Goal: Information Seeking & Learning: Learn about a topic

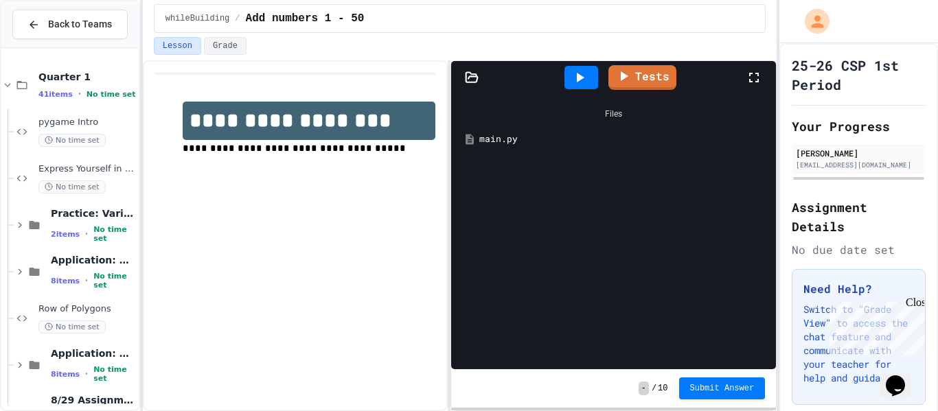
click at [583, 79] on icon at bounding box center [579, 77] width 16 height 16
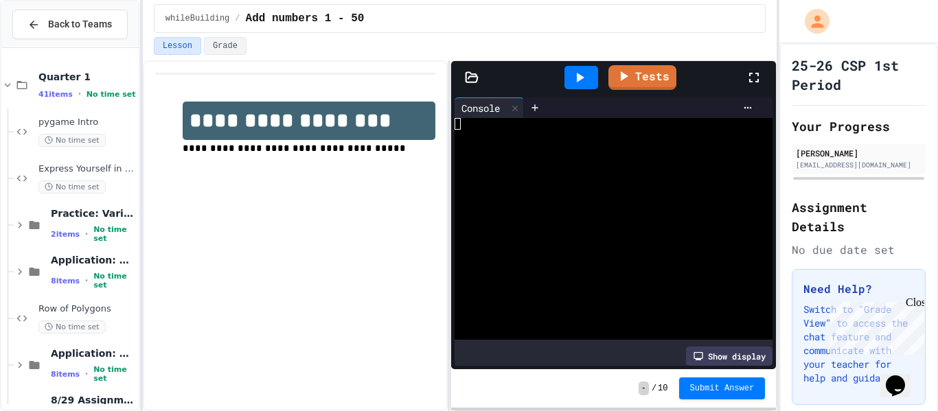
click at [583, 79] on icon at bounding box center [579, 77] width 16 height 16
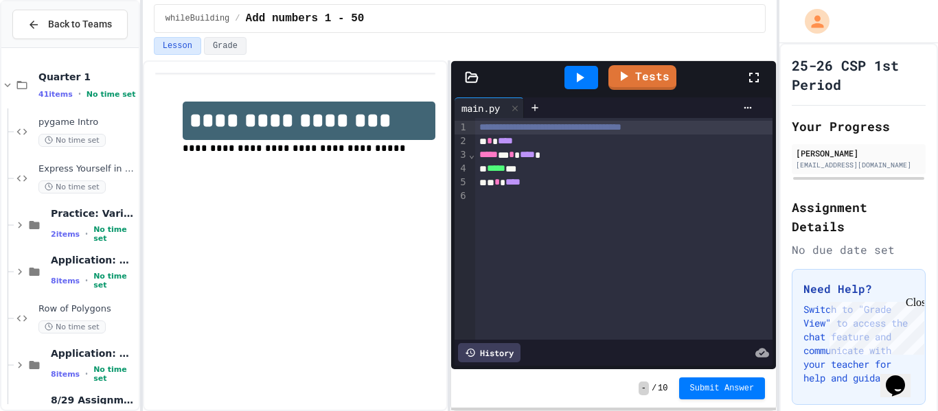
click at [577, 70] on icon at bounding box center [579, 77] width 16 height 16
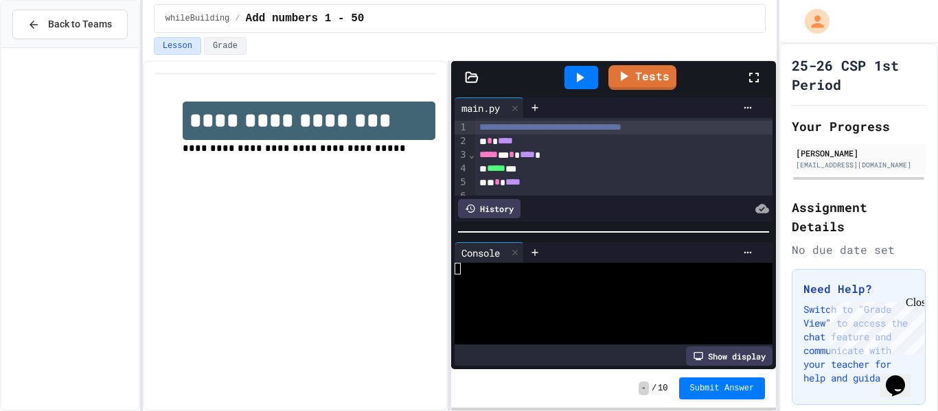
scroll to position [1486, 0]
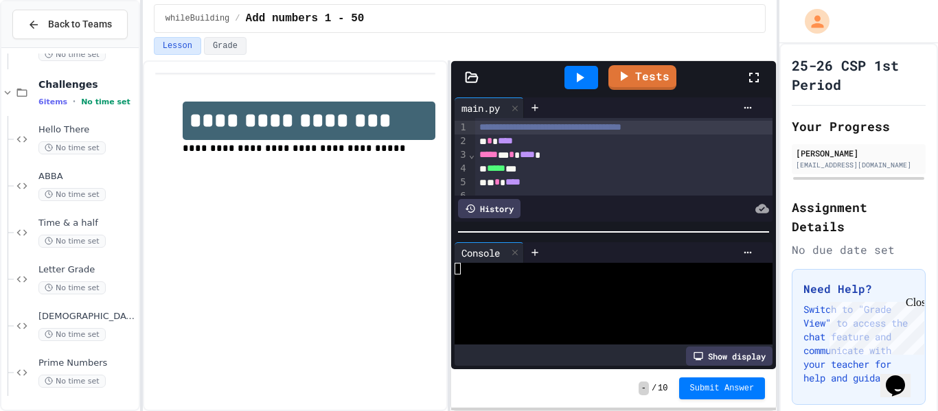
click at [581, 73] on icon at bounding box center [579, 77] width 16 height 16
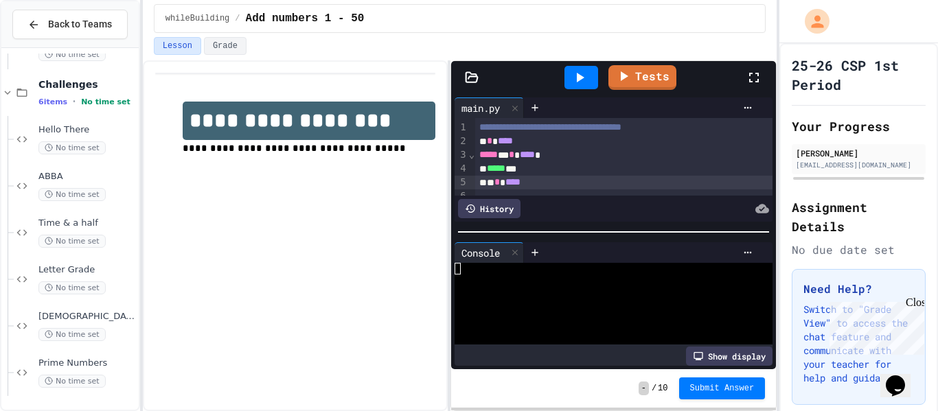
click at [546, 183] on div "* * ****" at bounding box center [623, 183] width 297 height 14
click at [565, 75] on div at bounding box center [581, 77] width 34 height 23
click at [551, 176] on div "* * * * **" at bounding box center [623, 183] width 297 height 14
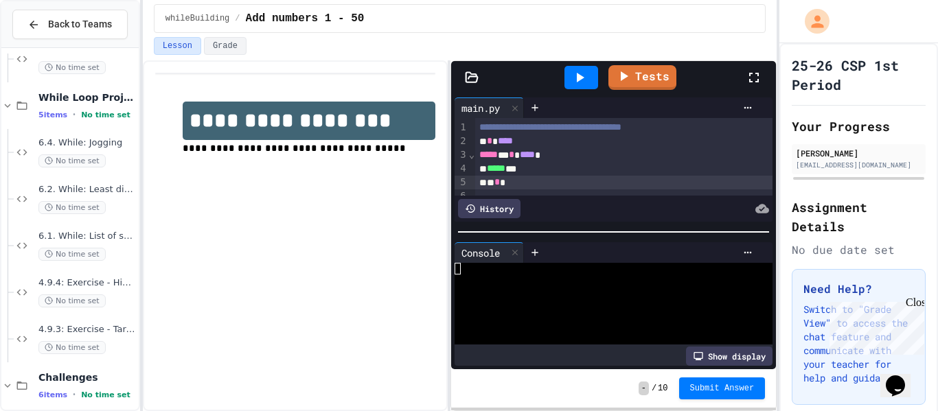
scroll to position [1194, 0]
click at [124, 154] on div "No time set" at bounding box center [86, 160] width 97 height 13
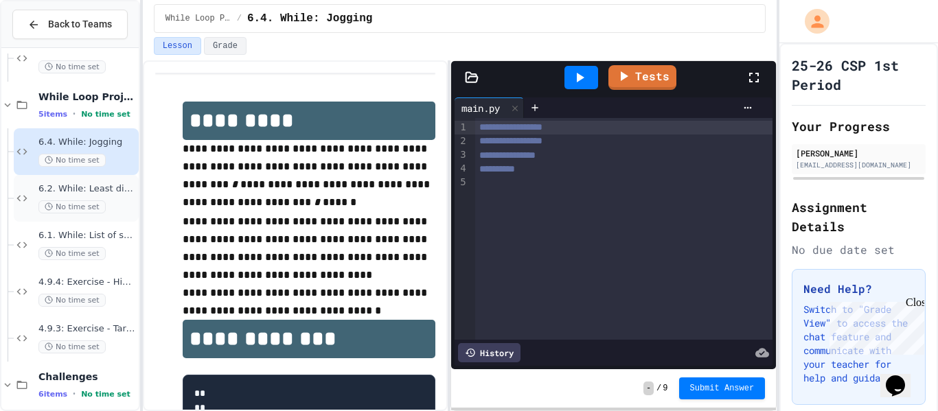
click at [118, 200] on div "No time set" at bounding box center [86, 206] width 97 height 13
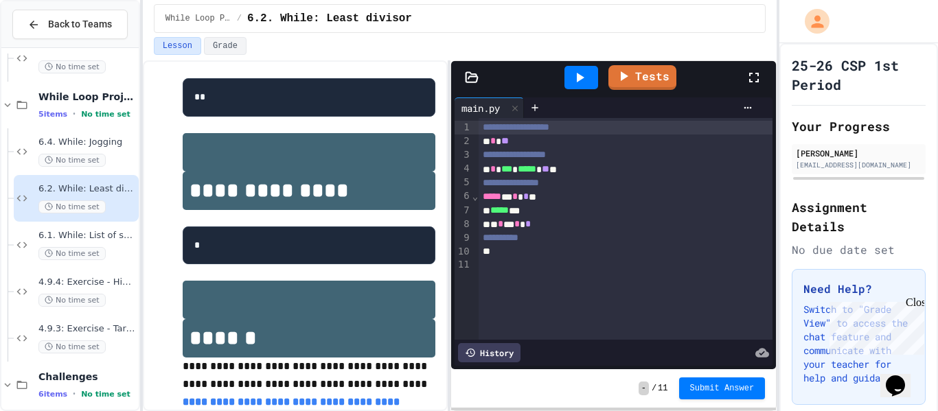
scroll to position [193, 0]
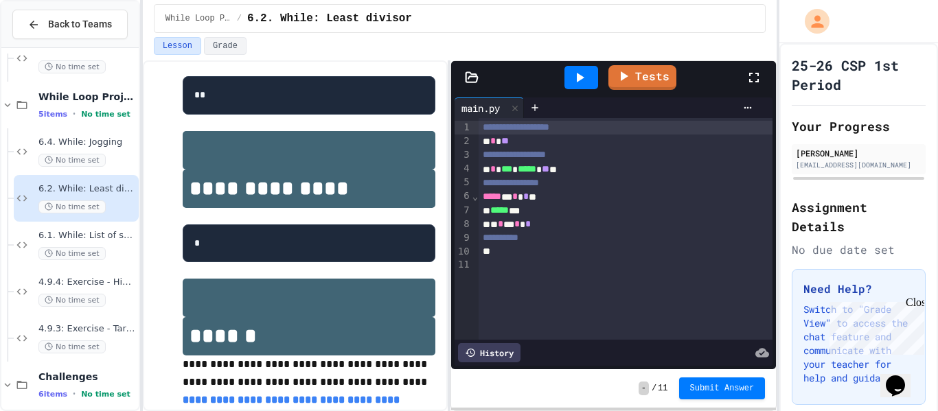
click at [586, 81] on icon at bounding box center [579, 77] width 16 height 16
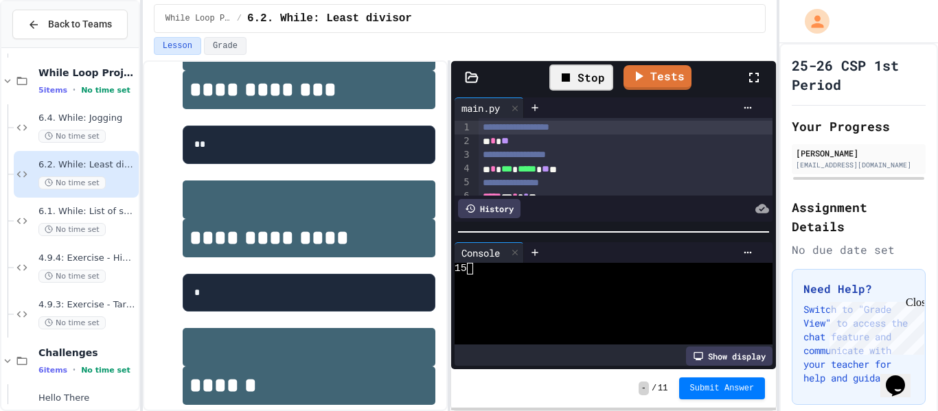
scroll to position [1219, 0]
click at [111, 214] on span "6.1. While: List of squares" at bounding box center [86, 211] width 97 height 12
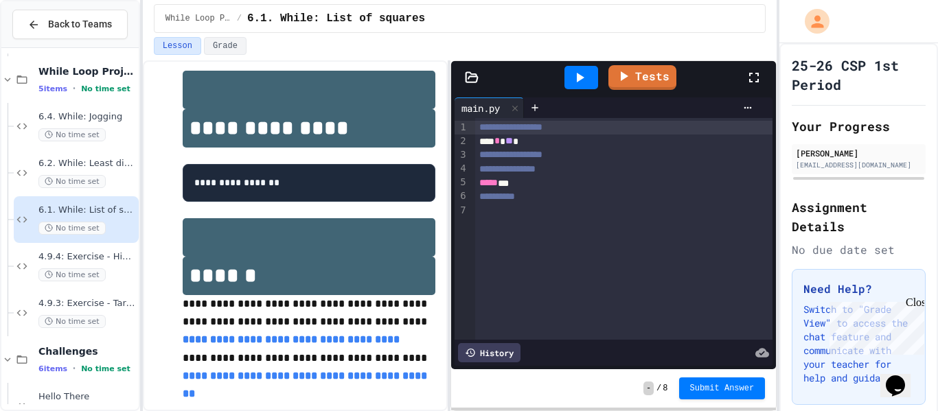
scroll to position [270, 0]
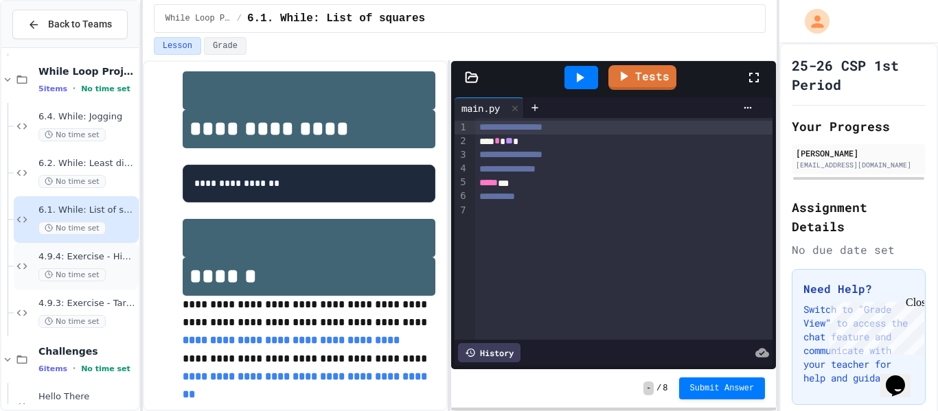
click at [106, 262] on span "4.9.4: Exercise - Higher or Lower I" at bounding box center [86, 257] width 97 height 12
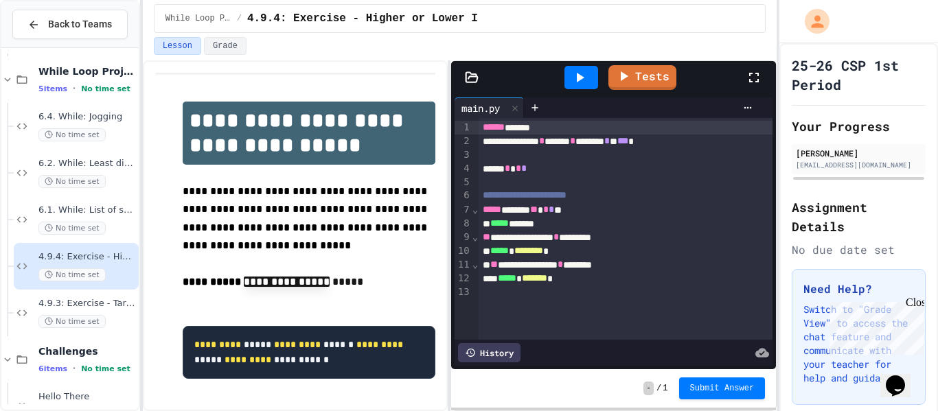
click at [575, 83] on icon at bounding box center [579, 77] width 16 height 16
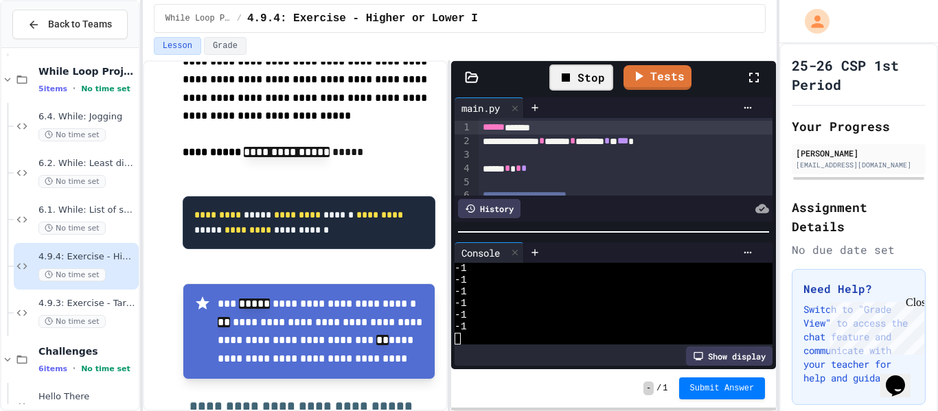
scroll to position [84, 0]
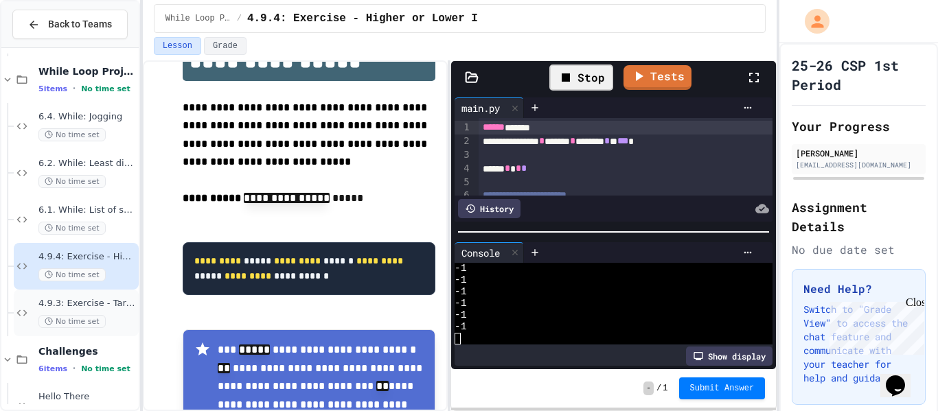
click at [112, 303] on span "4.9.3: Exercise - Target Sum" at bounding box center [86, 304] width 97 height 12
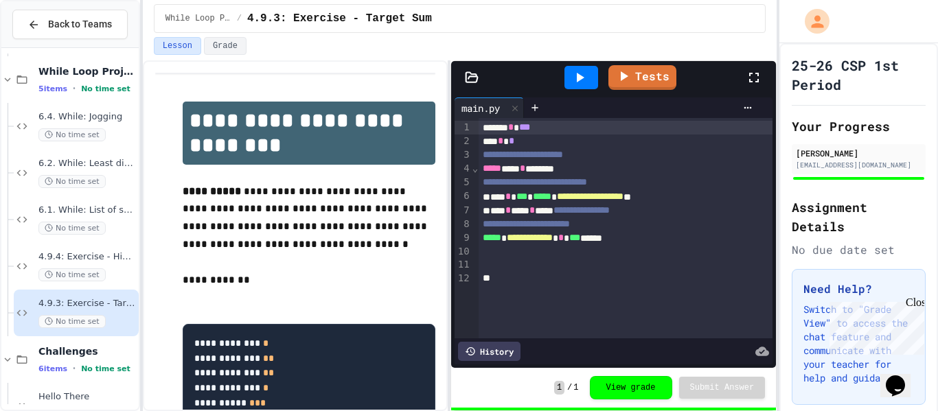
click at [577, 76] on icon at bounding box center [581, 78] width 8 height 10
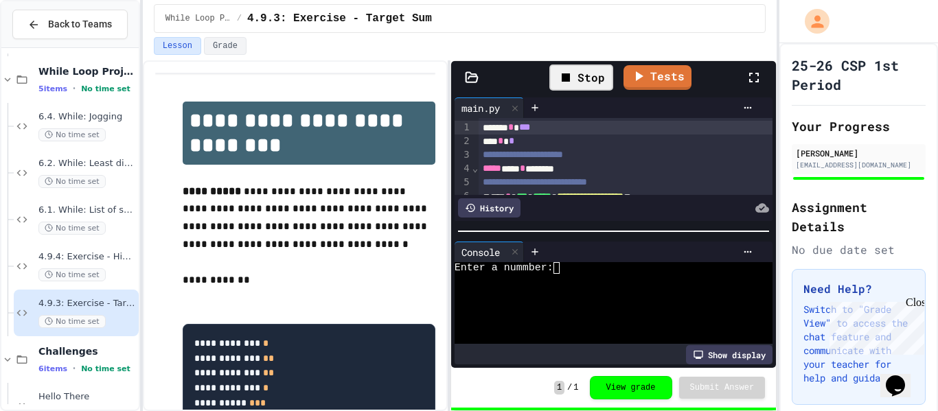
scroll to position [74, 0]
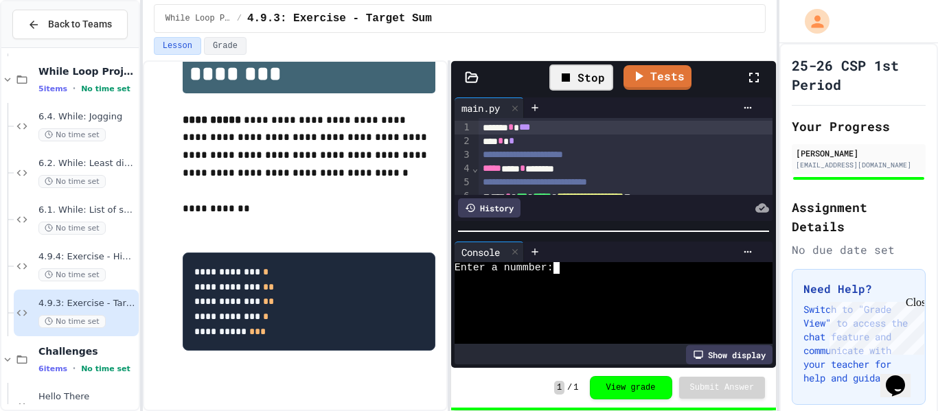
click at [561, 267] on textarea "Terminal input" at bounding box center [562, 268] width 6 height 12
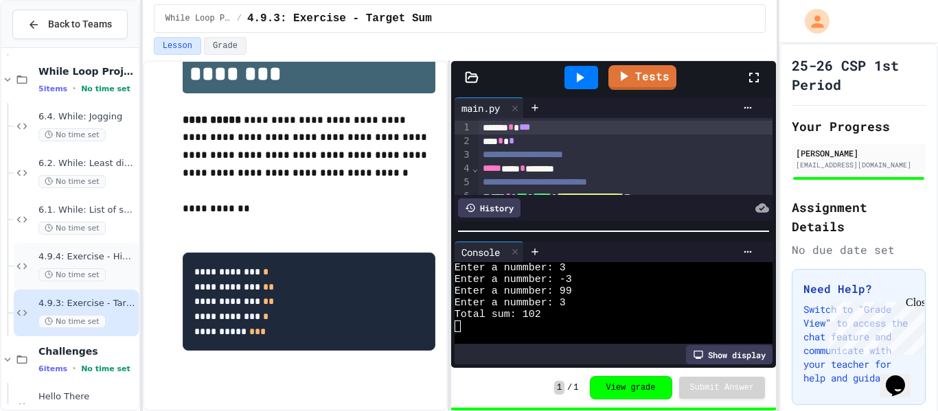
click at [112, 262] on span "4.9.4: Exercise - Higher or Lower I" at bounding box center [86, 257] width 97 height 12
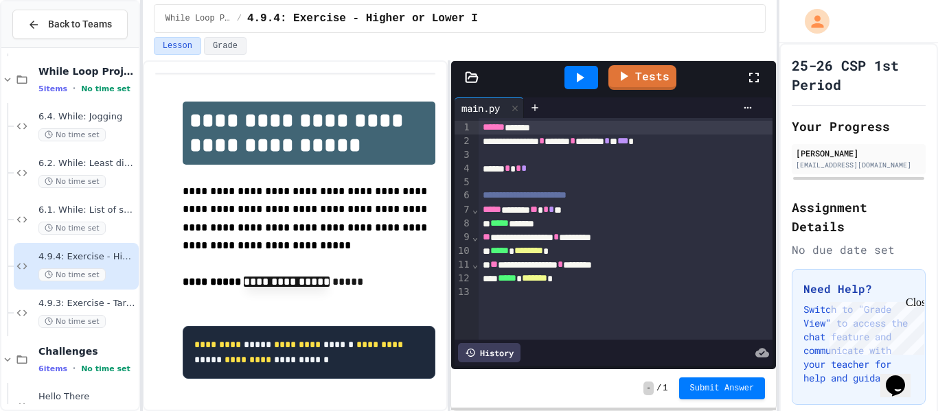
click at [440, 286] on div "**********" at bounding box center [295, 235] width 305 height 351
click at [590, 70] on div at bounding box center [581, 77] width 34 height 23
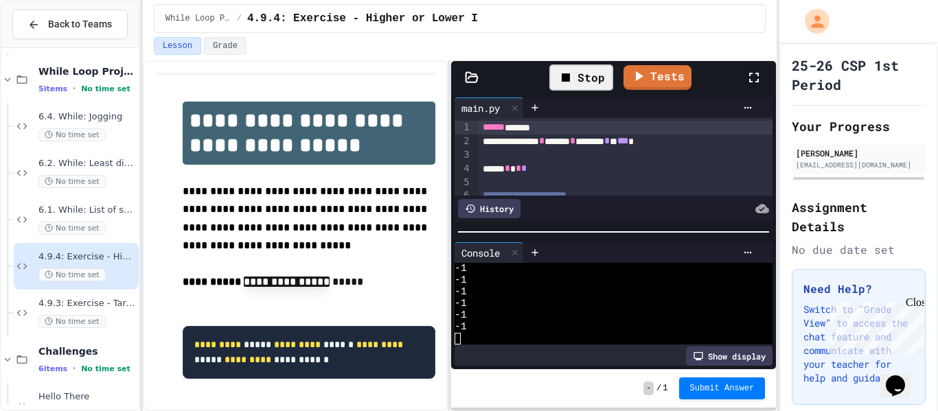
scroll to position [11669, 0]
click at [650, 76] on link "Tests" at bounding box center [658, 75] width 64 height 26
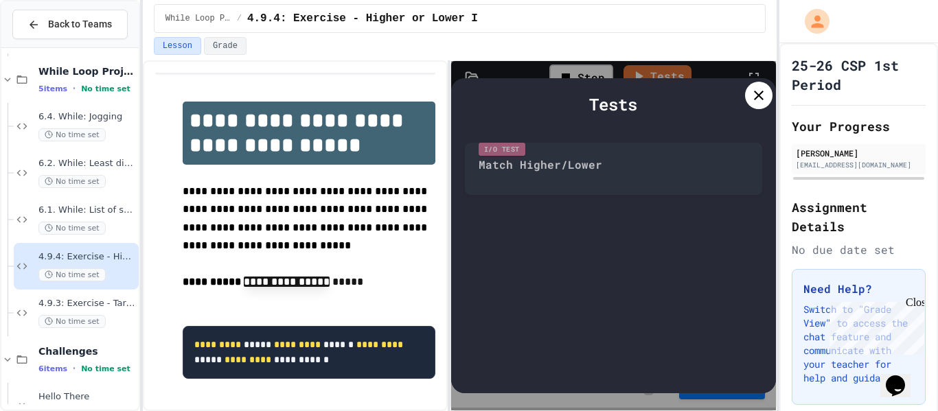
click at [762, 92] on icon at bounding box center [759, 96] width 10 height 10
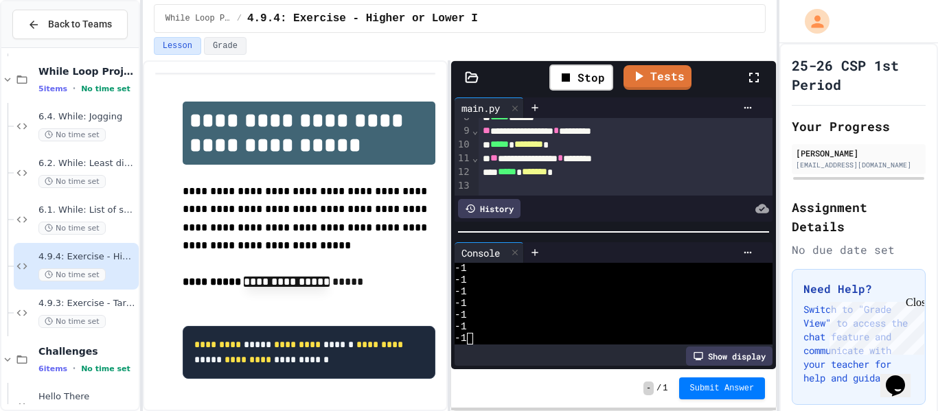
scroll to position [106, 0]
click at [465, 334] on div at bounding box center [605, 339] width 303 height 12
click at [460, 340] on textarea "Terminal input" at bounding box center [457, 339] width 6 height 12
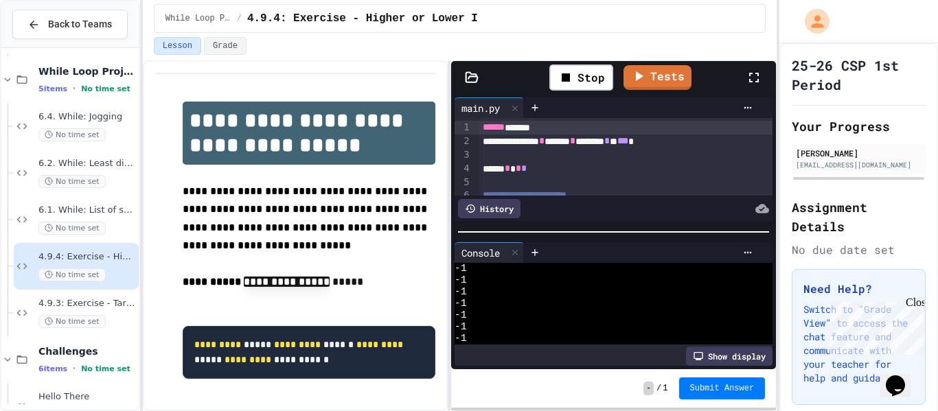
scroll to position [75, 0]
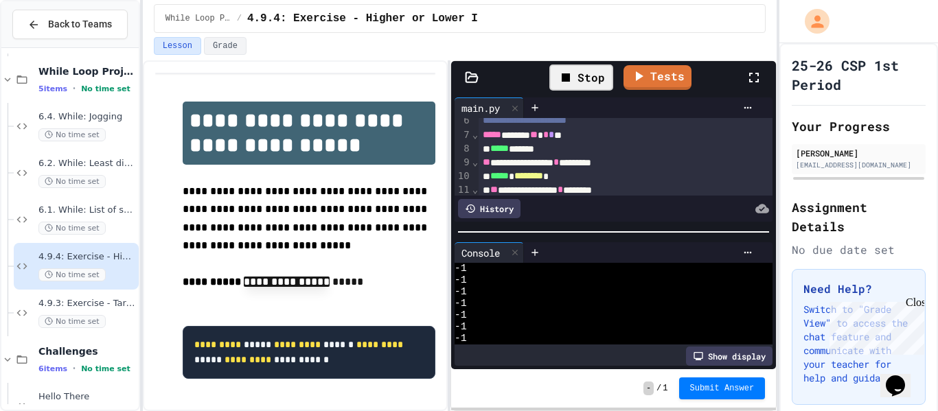
click at [594, 67] on div "Stop" at bounding box center [581, 78] width 64 height 26
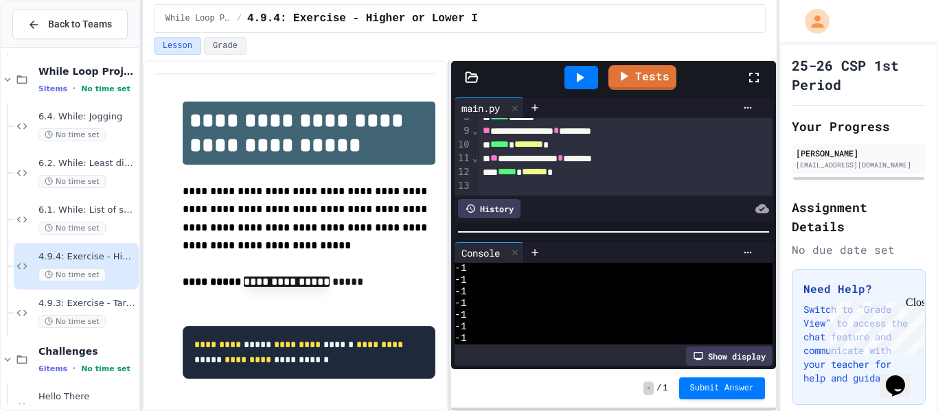
click at [594, 70] on div at bounding box center [581, 77] width 34 height 23
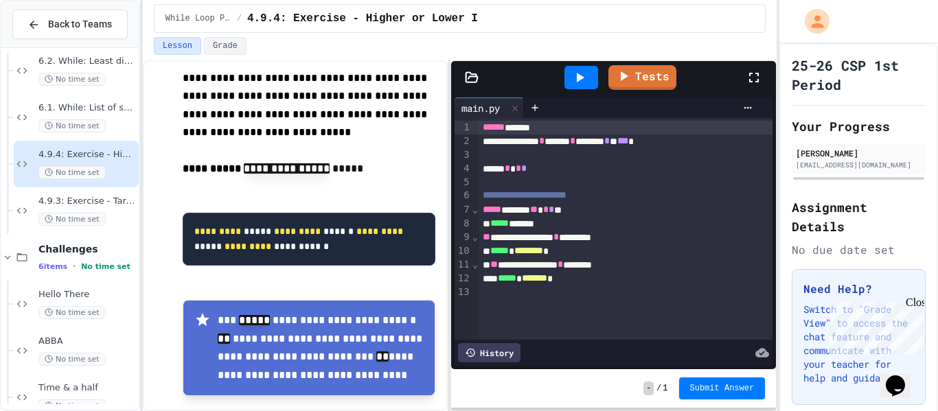
scroll to position [1318, 0]
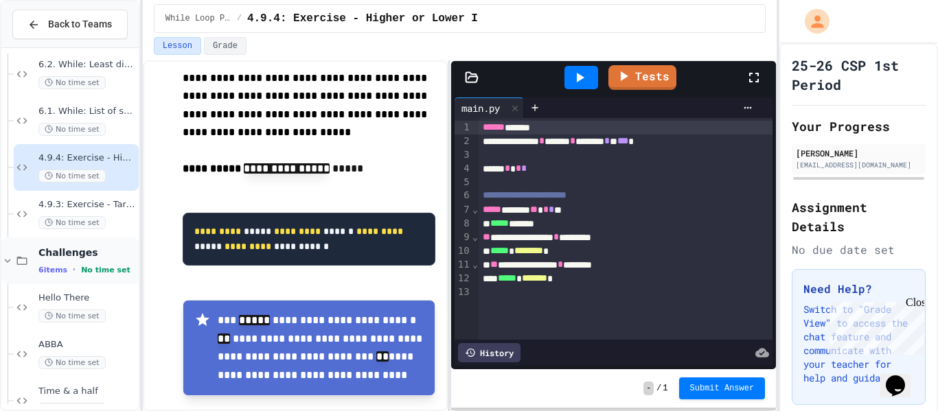
click at [10, 259] on icon at bounding box center [8, 261] width 6 height 4
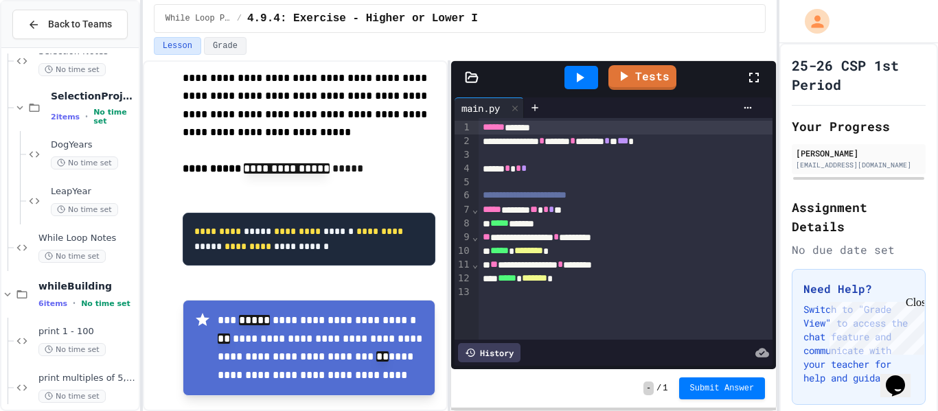
scroll to position [638, 0]
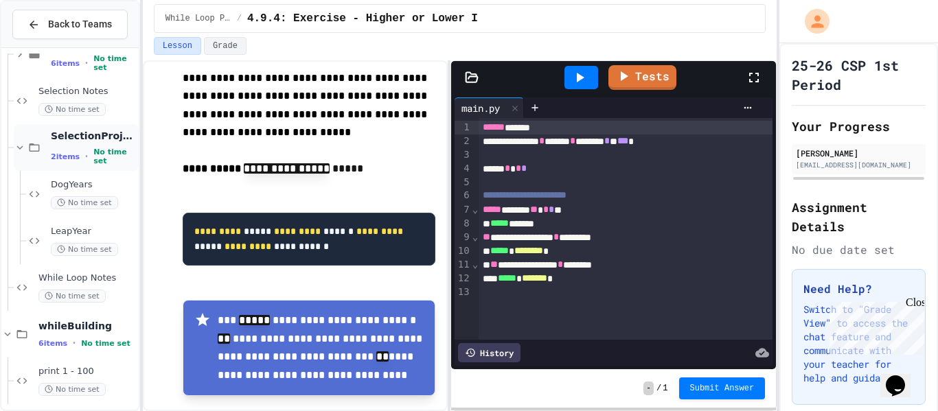
click at [19, 147] on icon at bounding box center [20, 147] width 12 height 12
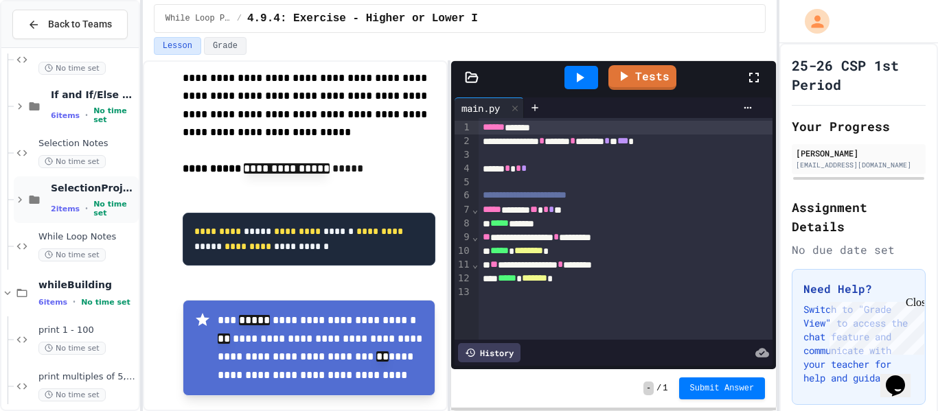
scroll to position [585, 0]
click at [19, 105] on icon at bounding box center [20, 107] width 12 height 12
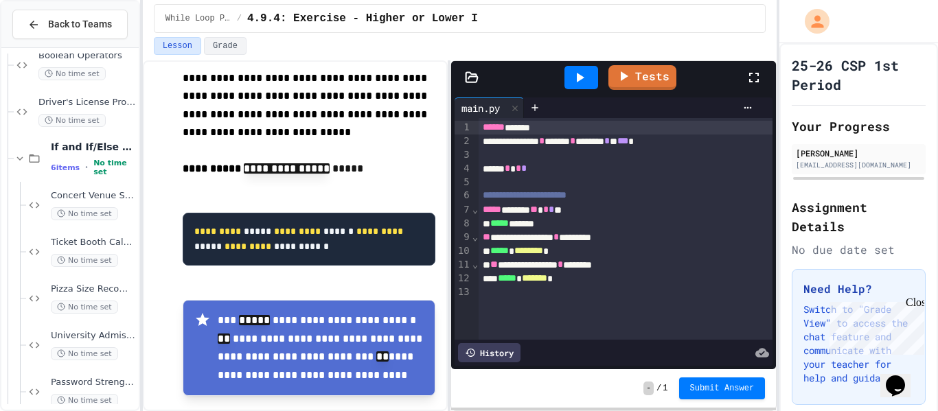
scroll to position [535, 0]
click at [18, 159] on icon at bounding box center [20, 156] width 12 height 12
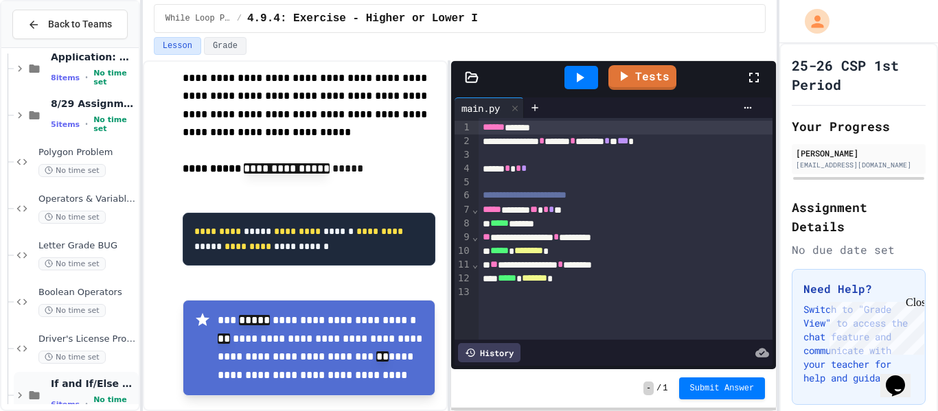
scroll to position [296, 0]
click at [18, 115] on icon at bounding box center [20, 116] width 12 height 12
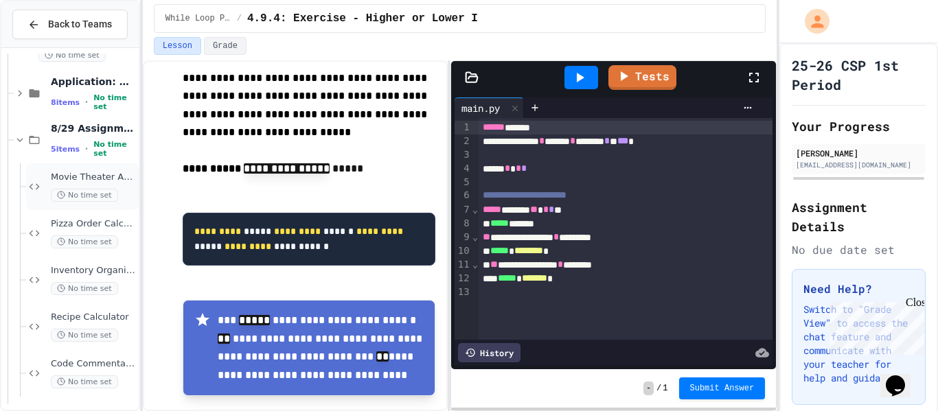
scroll to position [270, 0]
click at [21, 137] on icon at bounding box center [20, 142] width 12 height 12
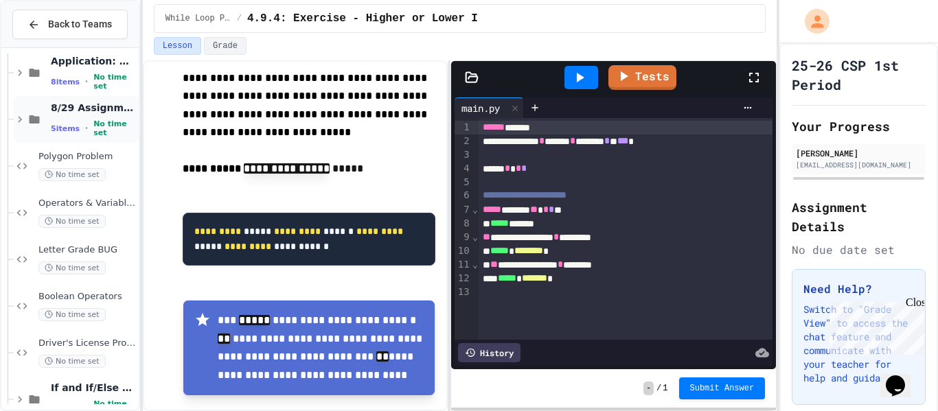
scroll to position [288, 0]
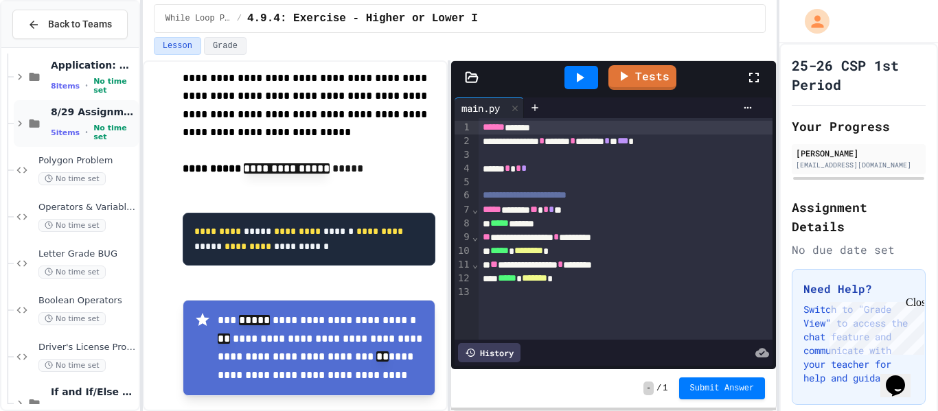
click at [19, 121] on icon at bounding box center [20, 124] width 4 height 6
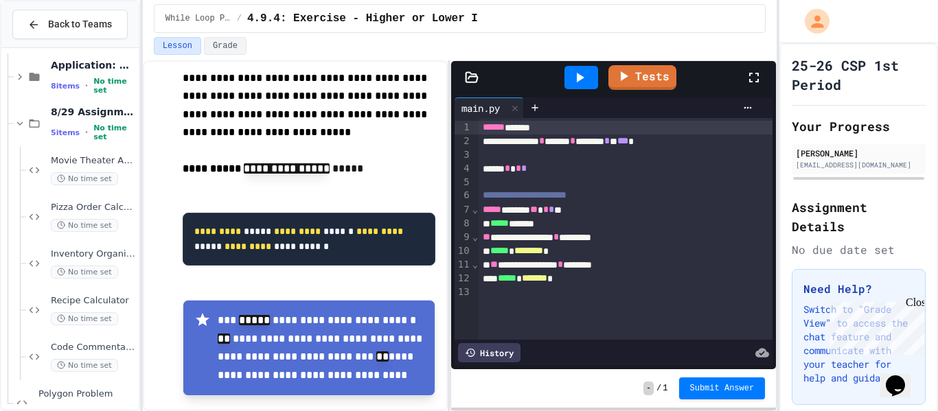
click at [19, 121] on icon at bounding box center [20, 123] width 12 height 12
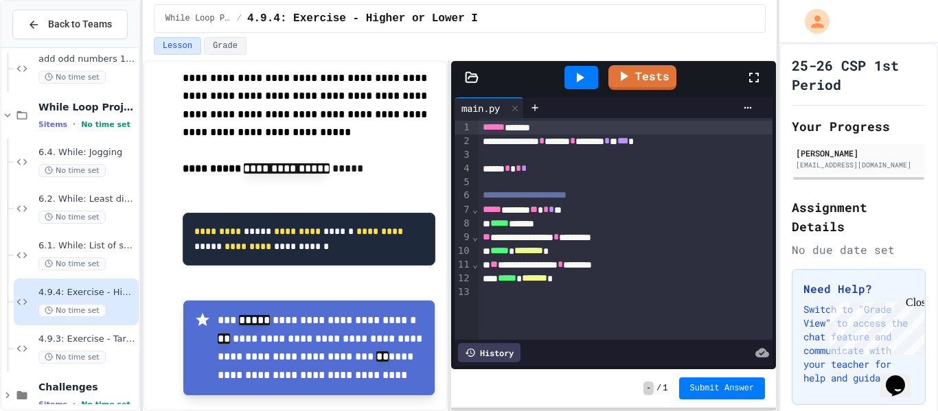
scroll to position [1113, 0]
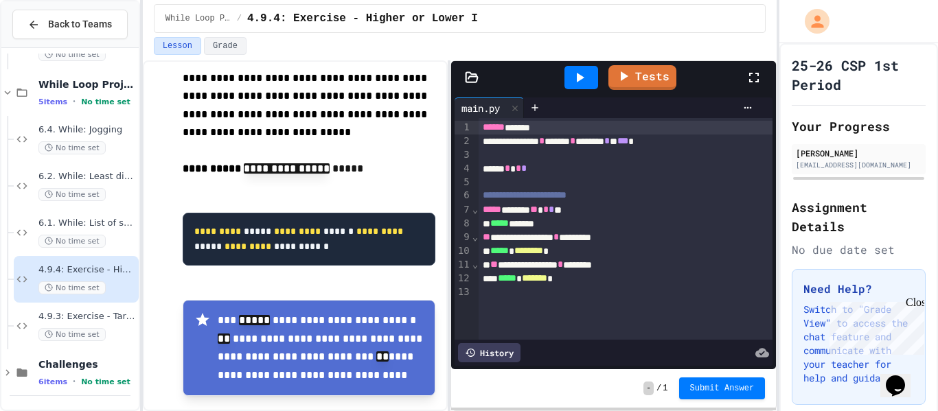
click at [577, 73] on icon at bounding box center [579, 77] width 16 height 16
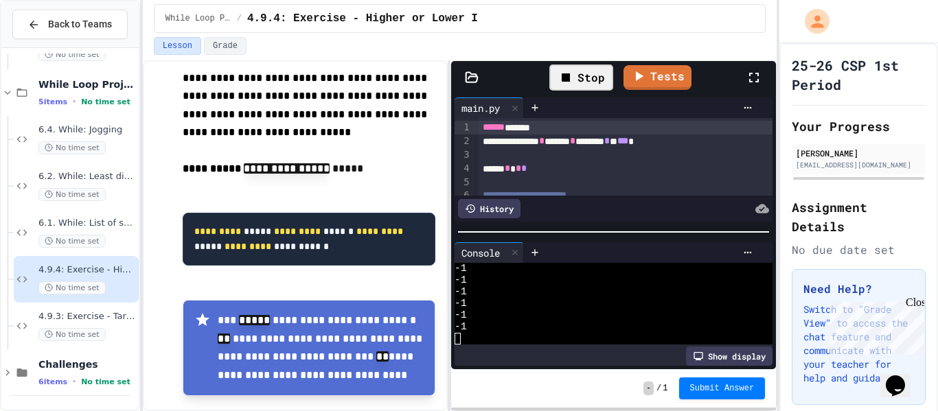
scroll to position [106, 0]
